Goal: Information Seeking & Learning: Learn about a topic

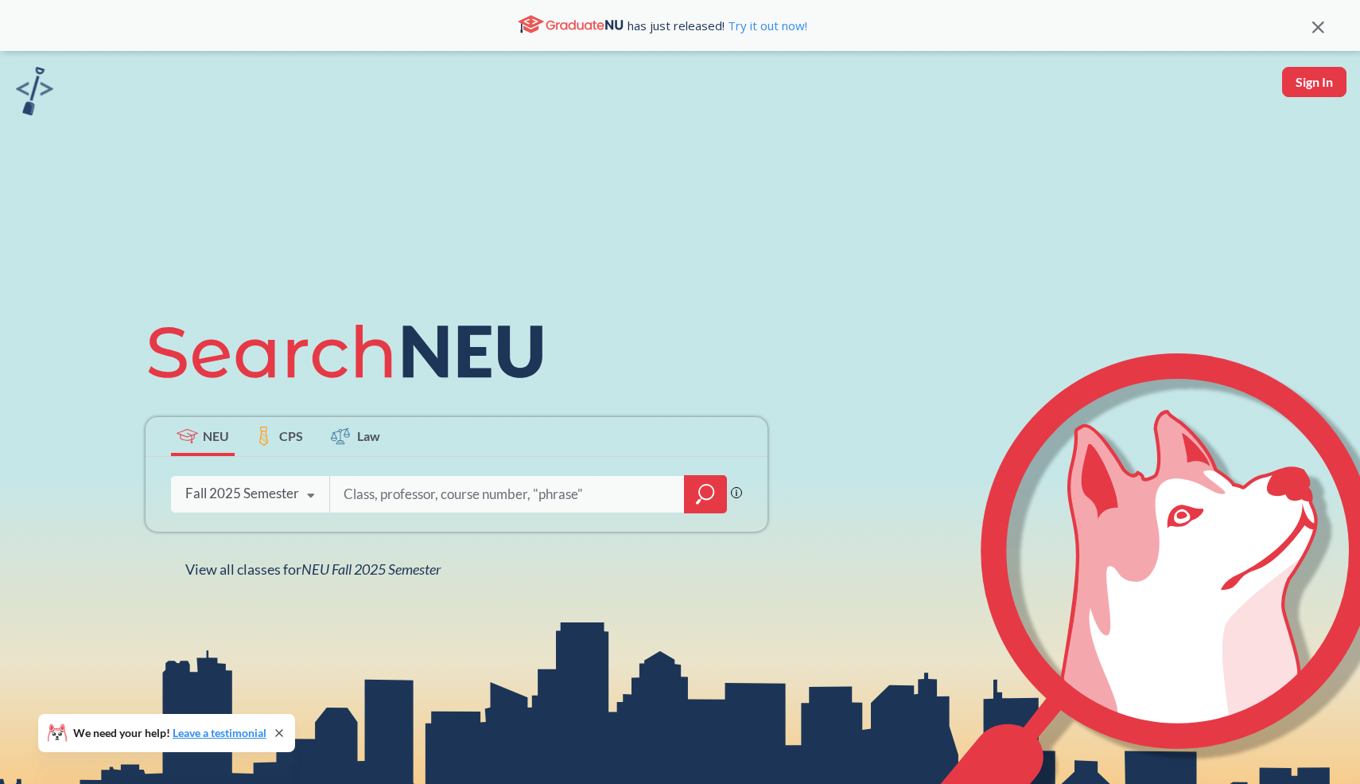
click at [369, 494] on input "search" at bounding box center [507, 493] width 331 height 33
type input "photography"
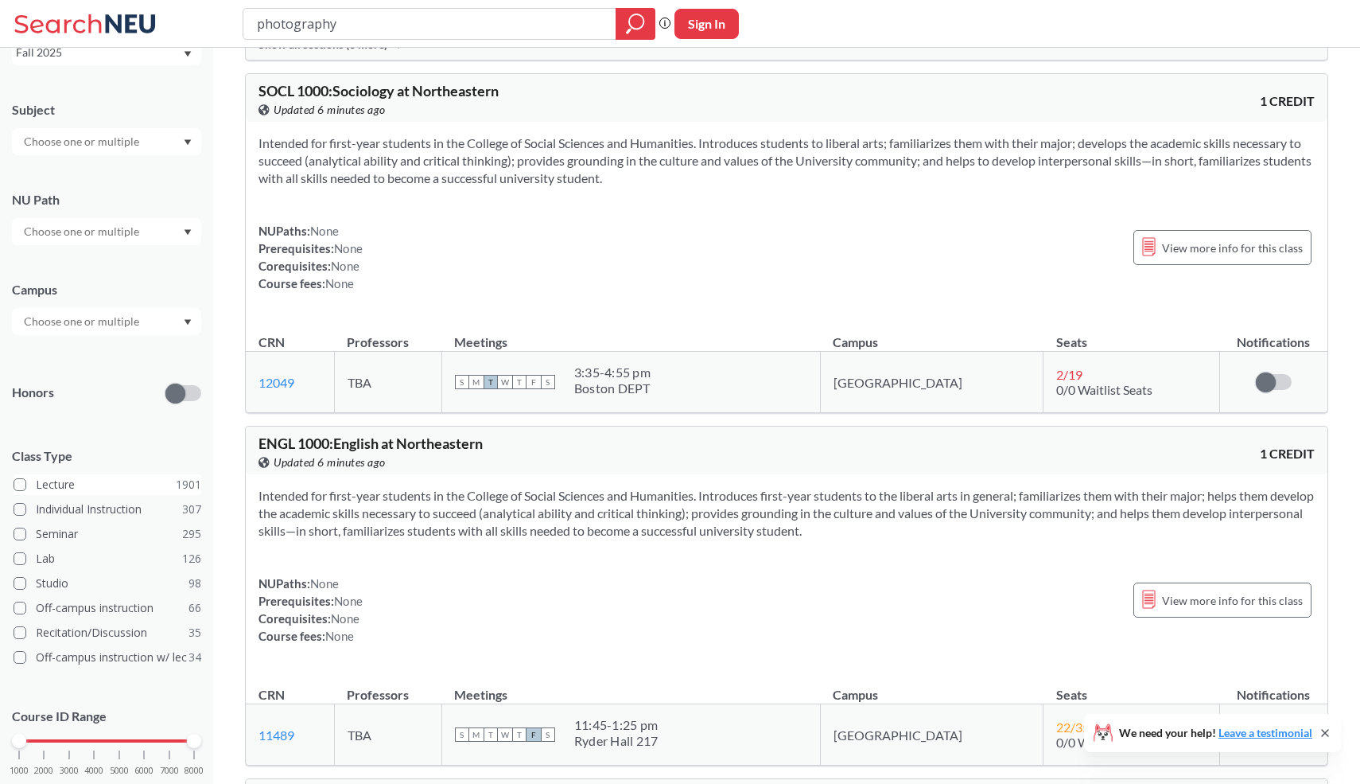
scroll to position [130, 0]
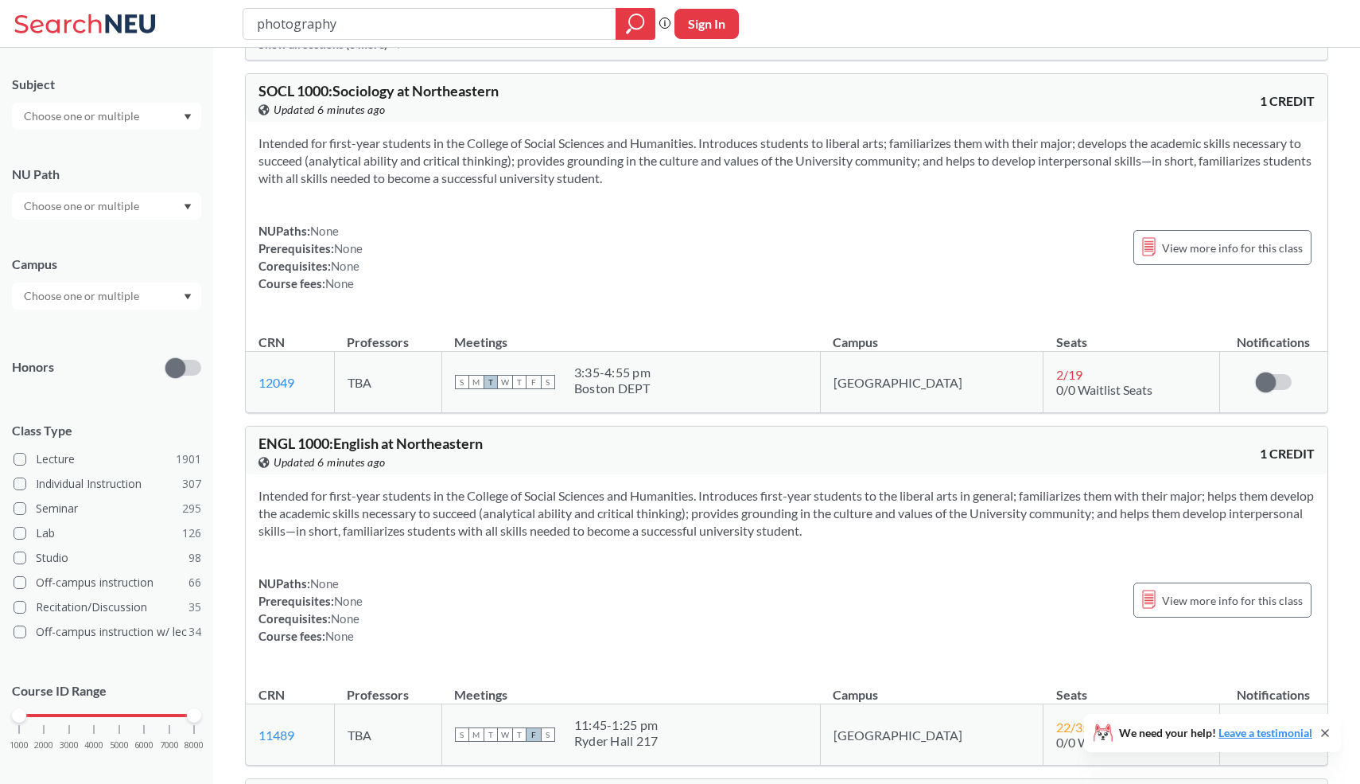
click at [139, 227] on div "Subject NU Path Campus Honors Class Type Lecture 1901 Individual Instruction 30…" at bounding box center [106, 421] width 189 height 722
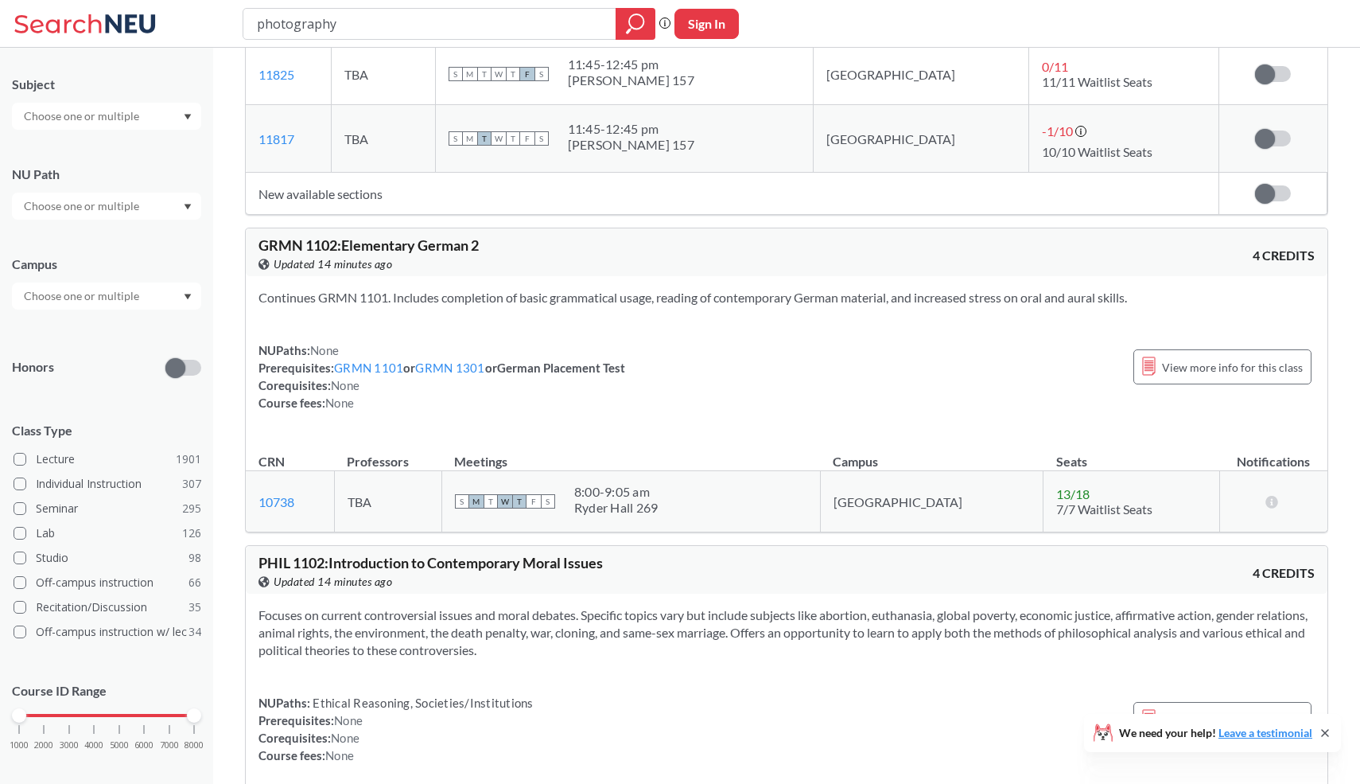
scroll to position [46202, 0]
click at [115, 133] on div "Subject NU Path Campus Honors Class Type Lecture 1901 Individual Instruction 30…" at bounding box center [106, 421] width 189 height 722
click at [115, 129] on div at bounding box center [106, 116] width 189 height 27
click at [114, 118] on input "text" at bounding box center [83, 116] width 134 height 19
click at [119, 335] on div "Honors" at bounding box center [106, 357] width 189 height 56
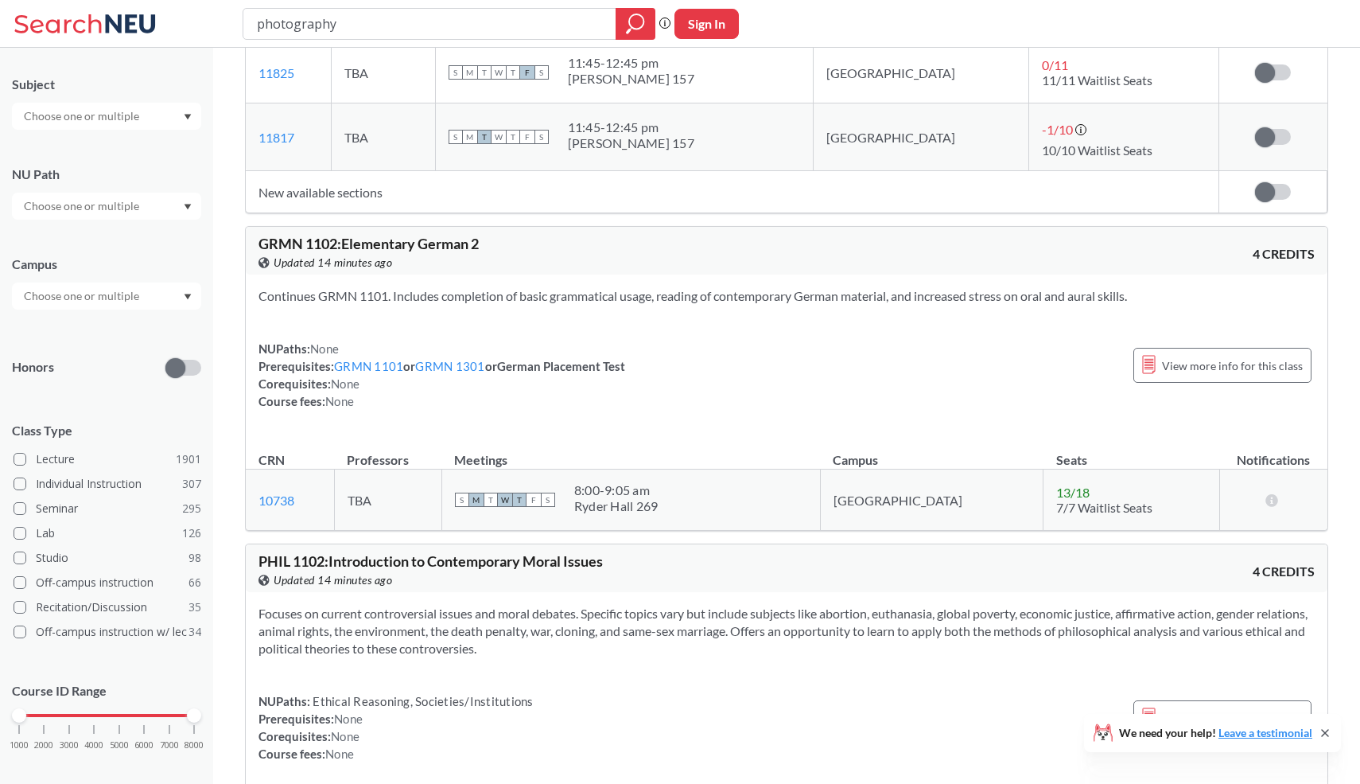
click at [126, 187] on div "NU Path" at bounding box center [106, 185] width 189 height 70
click at [126, 212] on input "text" at bounding box center [83, 205] width 134 height 19
click at [124, 243] on span "( 124 )" at bounding box center [136, 239] width 25 height 14
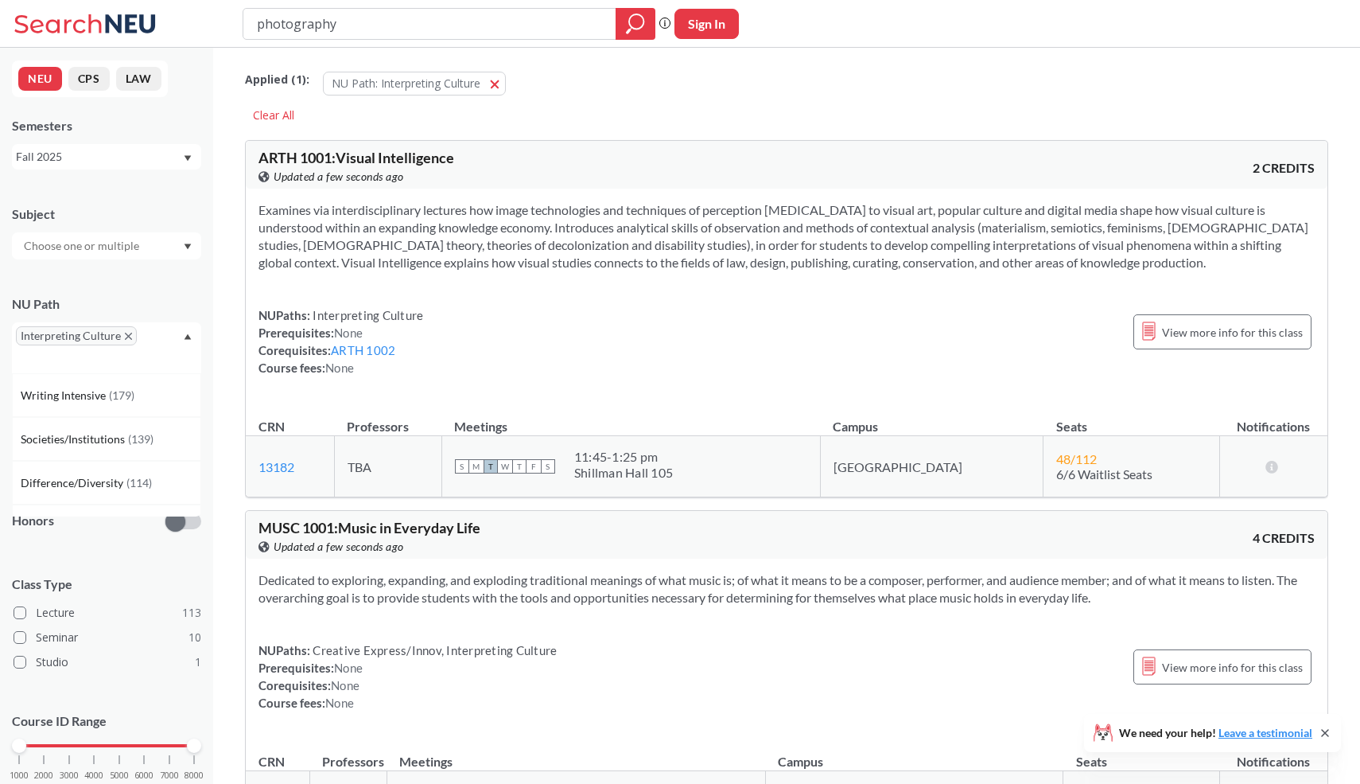
click at [159, 302] on div "NU Path" at bounding box center [106, 304] width 189 height 18
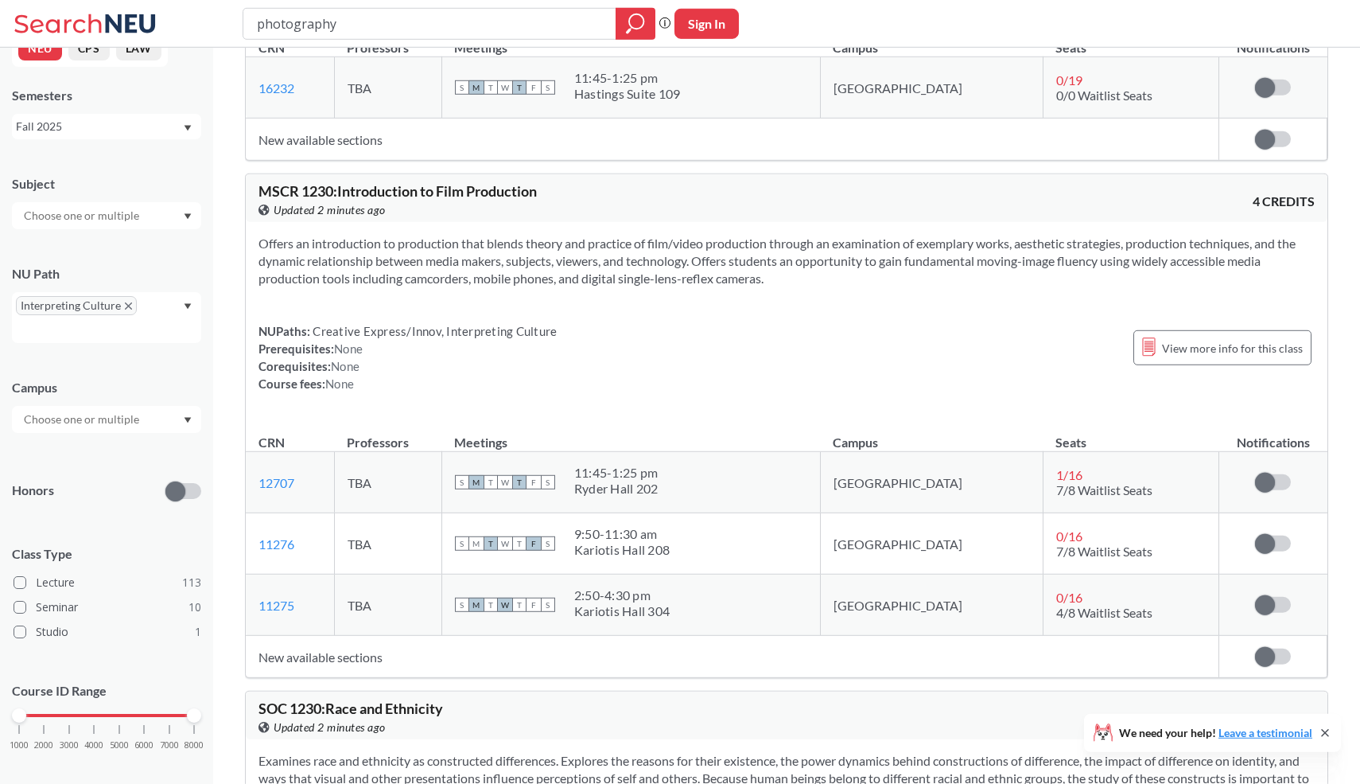
scroll to position [12703, 0]
